Goal: Check status: Check status

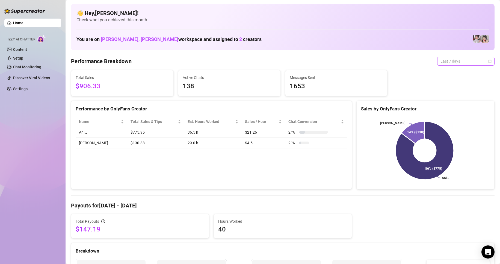
click at [457, 61] on span "Last 7 days" at bounding box center [465, 61] width 51 height 8
click at [445, 106] on div "Custom date" at bounding box center [461, 107] width 49 height 6
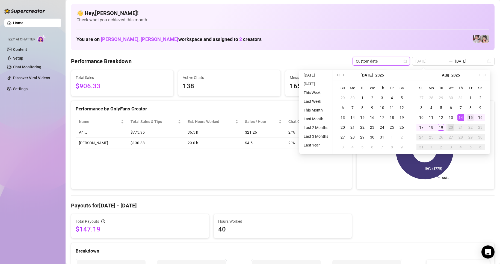
type input "[DATE]"
click at [469, 117] on div "15" at bounding box center [470, 117] width 7 height 7
type input "[DATE]"
click at [443, 129] on div "19" at bounding box center [440, 127] width 7 height 7
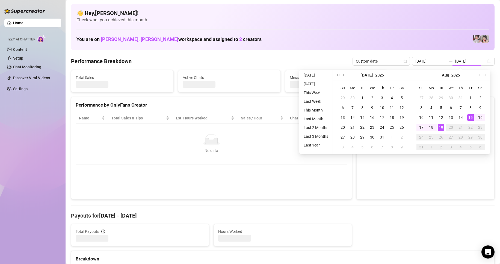
type input "[DATE]"
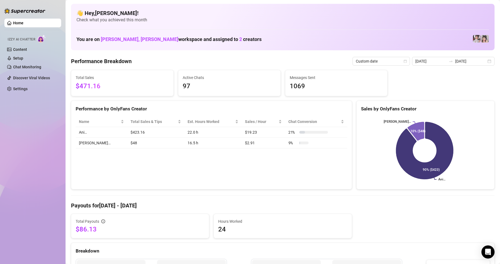
click at [203, 148] on td "16.5 h" at bounding box center [212, 143] width 57 height 11
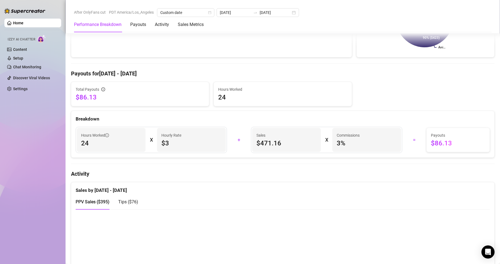
scroll to position [132, 0]
click at [61, 182] on div "Home Izzy AI Chatter Content Setup Chat Monitoring Discover Viral Videos Settin…" at bounding box center [32, 129] width 57 height 259
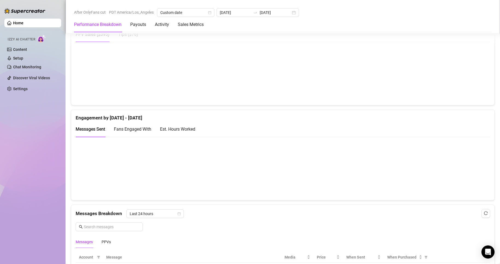
scroll to position [299, 0]
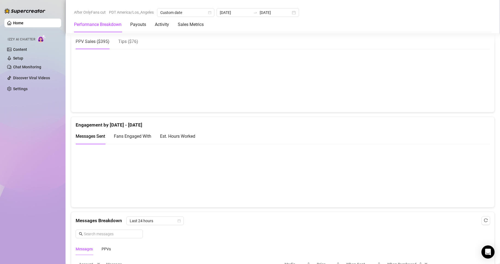
click at [145, 177] on canvas at bounding box center [280, 175] width 409 height 55
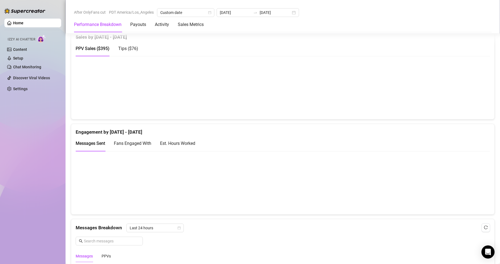
scroll to position [285, 0]
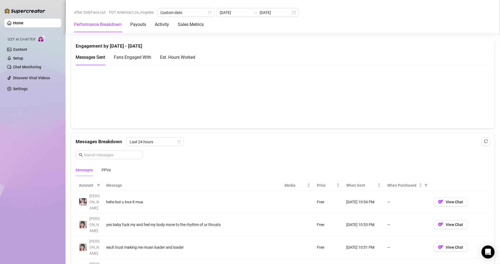
click at [441, 145] on div "Messages Breakdown Last 24 hours" at bounding box center [283, 141] width 414 height 9
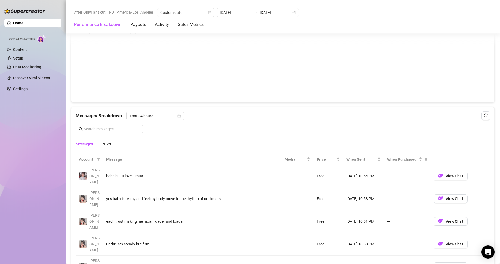
scroll to position [397, 0]
click at [180, 115] on div "Last 24 hours" at bounding box center [154, 115] width 57 height 9
click at [139, 137] on div "Last Week" at bounding box center [154, 135] width 49 height 6
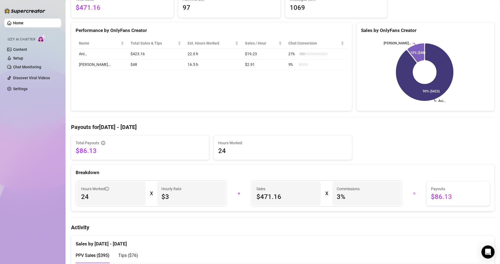
scroll to position [78, 0]
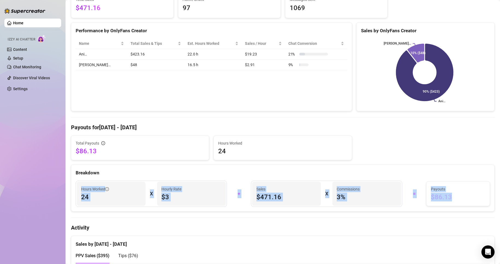
drag, startPoint x: 456, startPoint y: 199, endPoint x: 72, endPoint y: 187, distance: 383.4
click at [72, 187] on div "Hours Worked 24 X Hourly Rate $3 + Sales $471.16 X Commissions 3 % = Payouts $8…" at bounding box center [282, 193] width 421 height 26
copy div "Hours Worked 24 X Hourly Rate $3 + Sales $471.16 X Commissions 3 % = Payouts $8…"
